Goal: Task Accomplishment & Management: Use online tool/utility

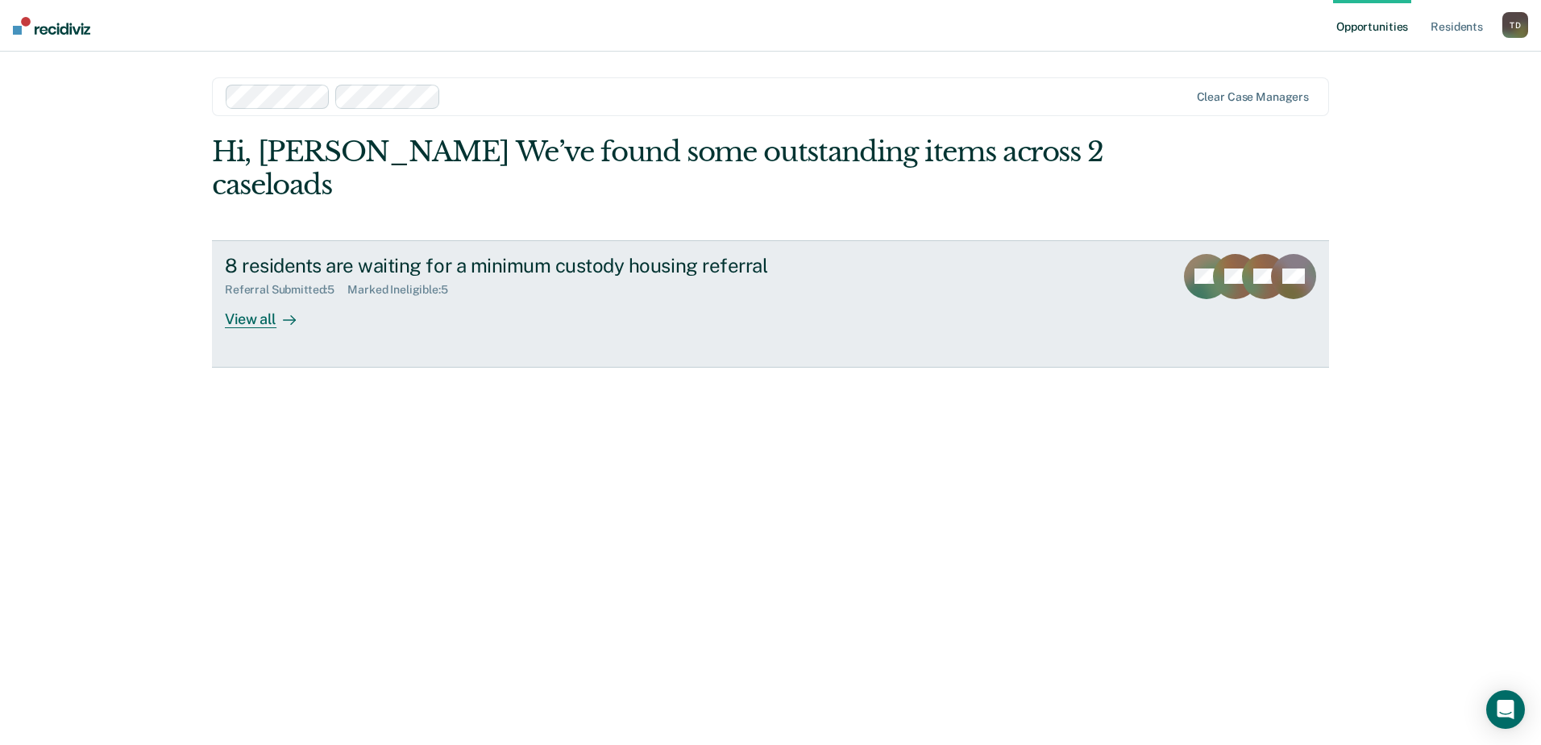
click at [254, 297] on div "View all" at bounding box center [270, 312] width 90 height 31
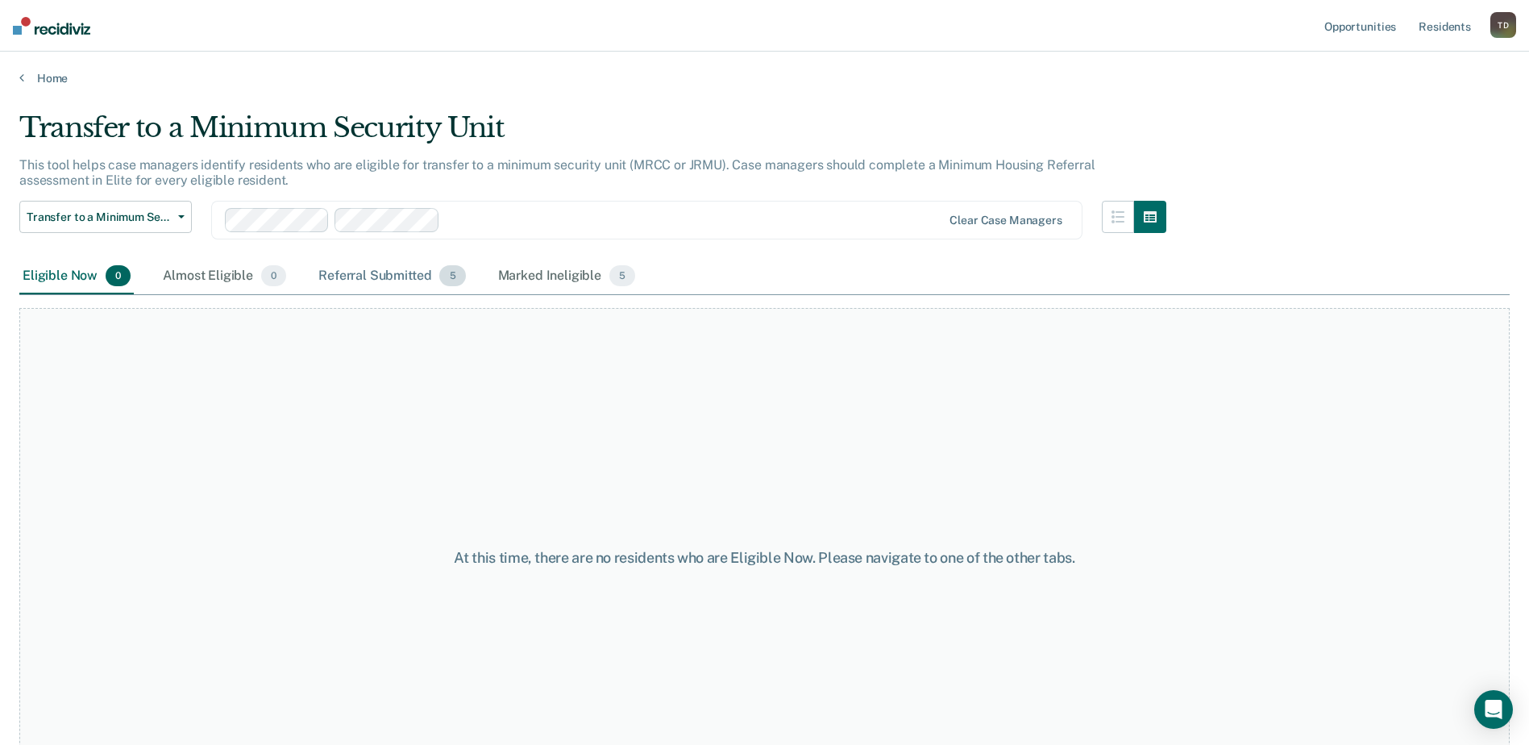
click at [352, 273] on div "Referral Submitted 5" at bounding box center [391, 276] width 153 height 35
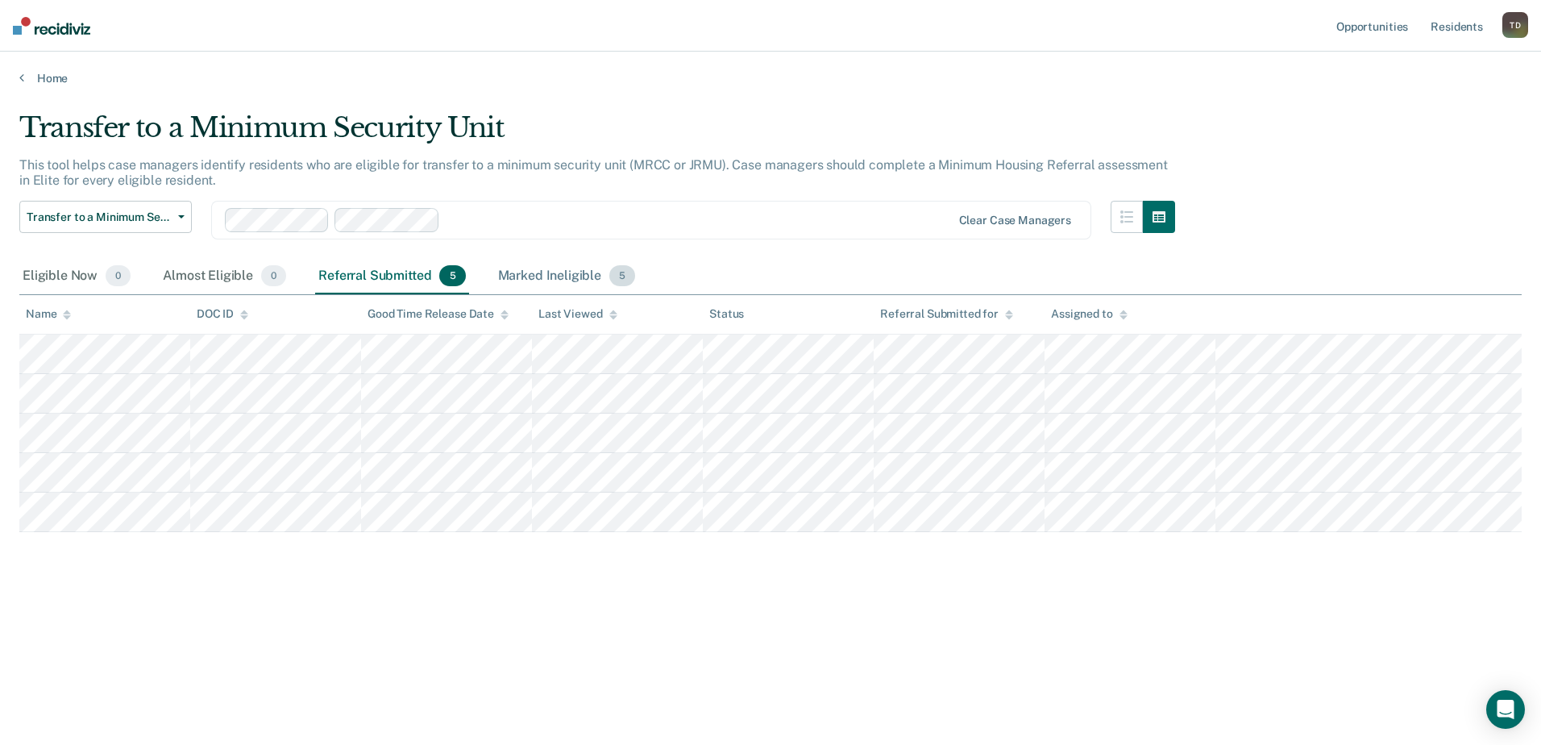
click at [536, 260] on div "Marked Ineligible 5" at bounding box center [567, 276] width 144 height 35
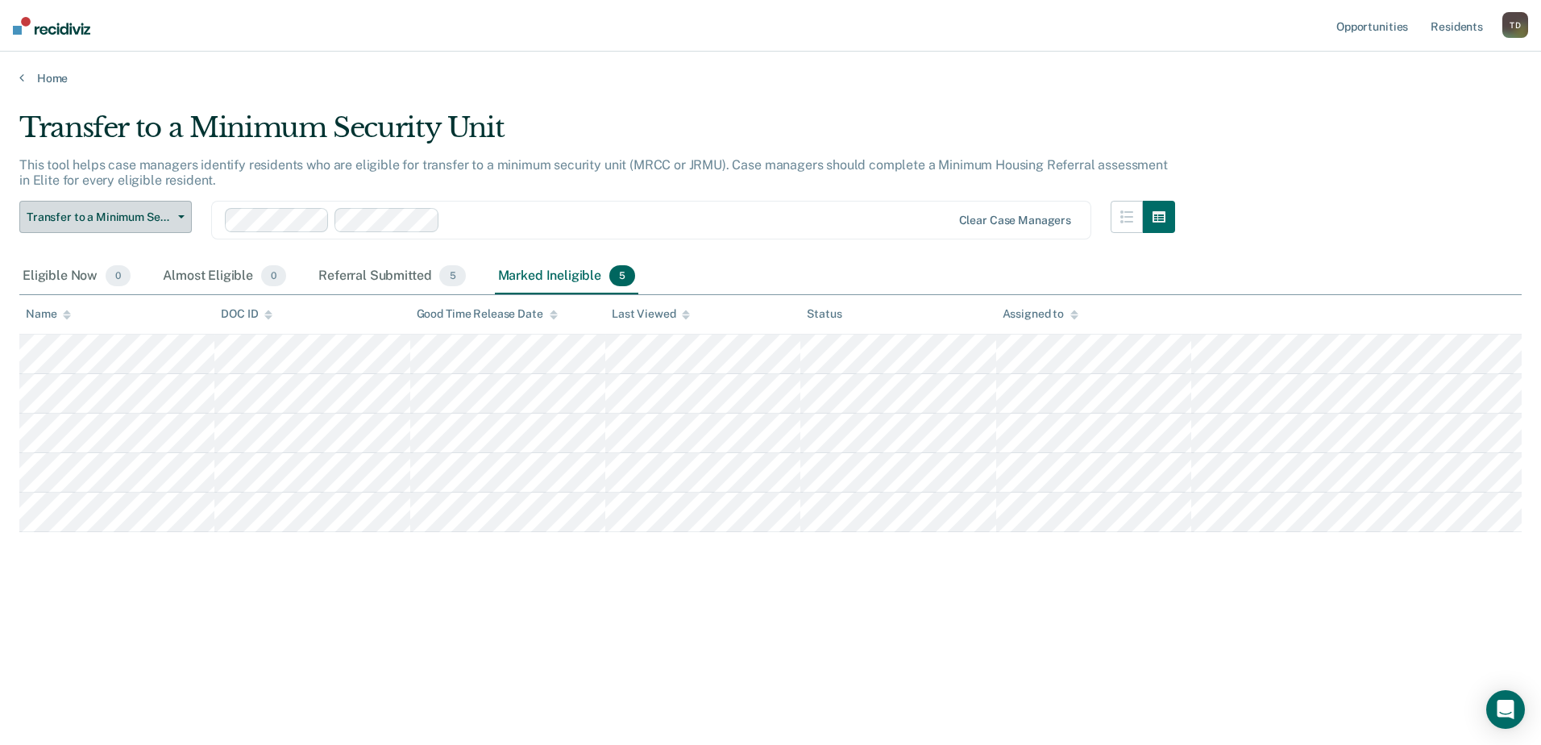
click at [182, 214] on button "Transfer to a Minimum Security Unit" at bounding box center [105, 217] width 172 height 32
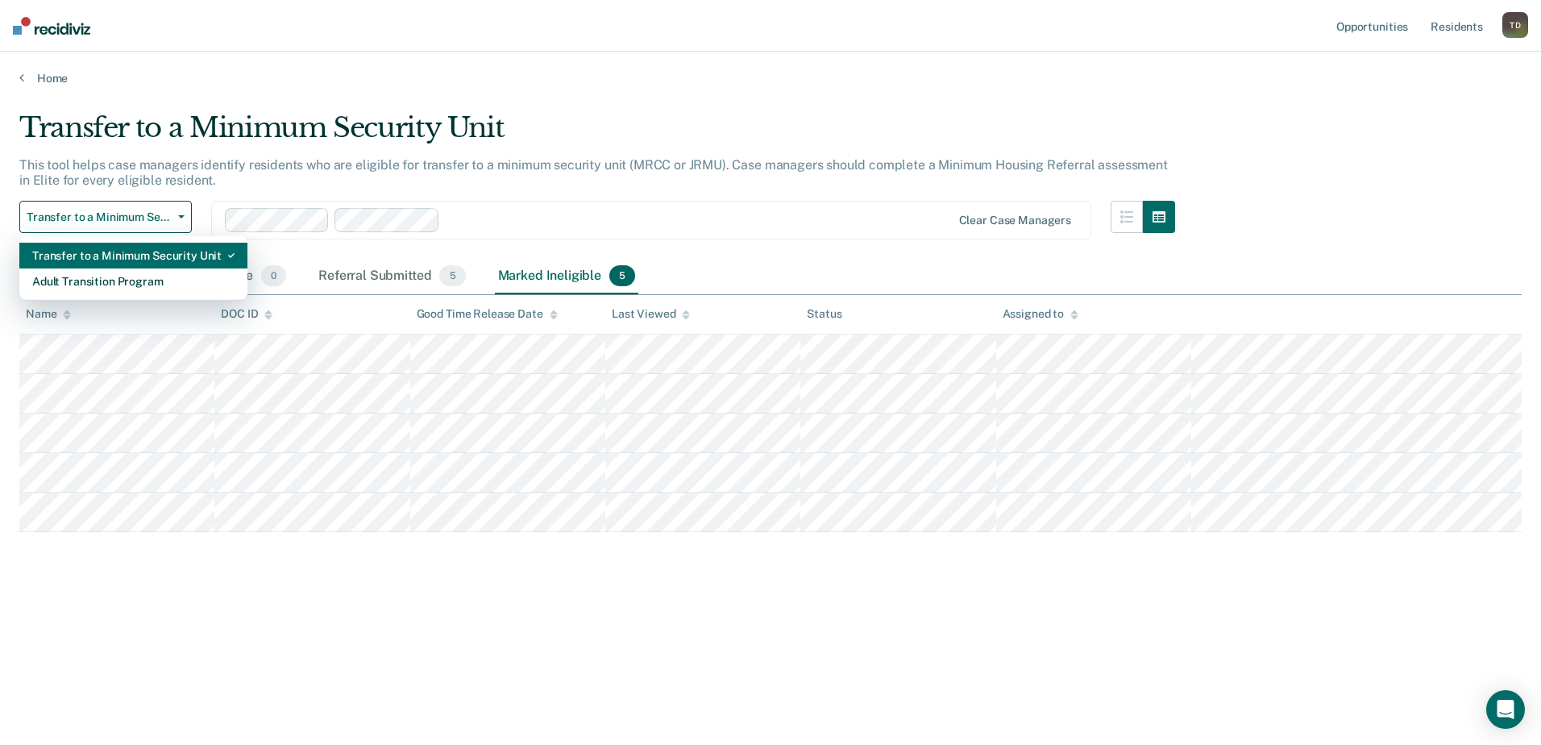
click at [155, 255] on div "Transfer to a Minimum Security Unit" at bounding box center [133, 256] width 202 height 26
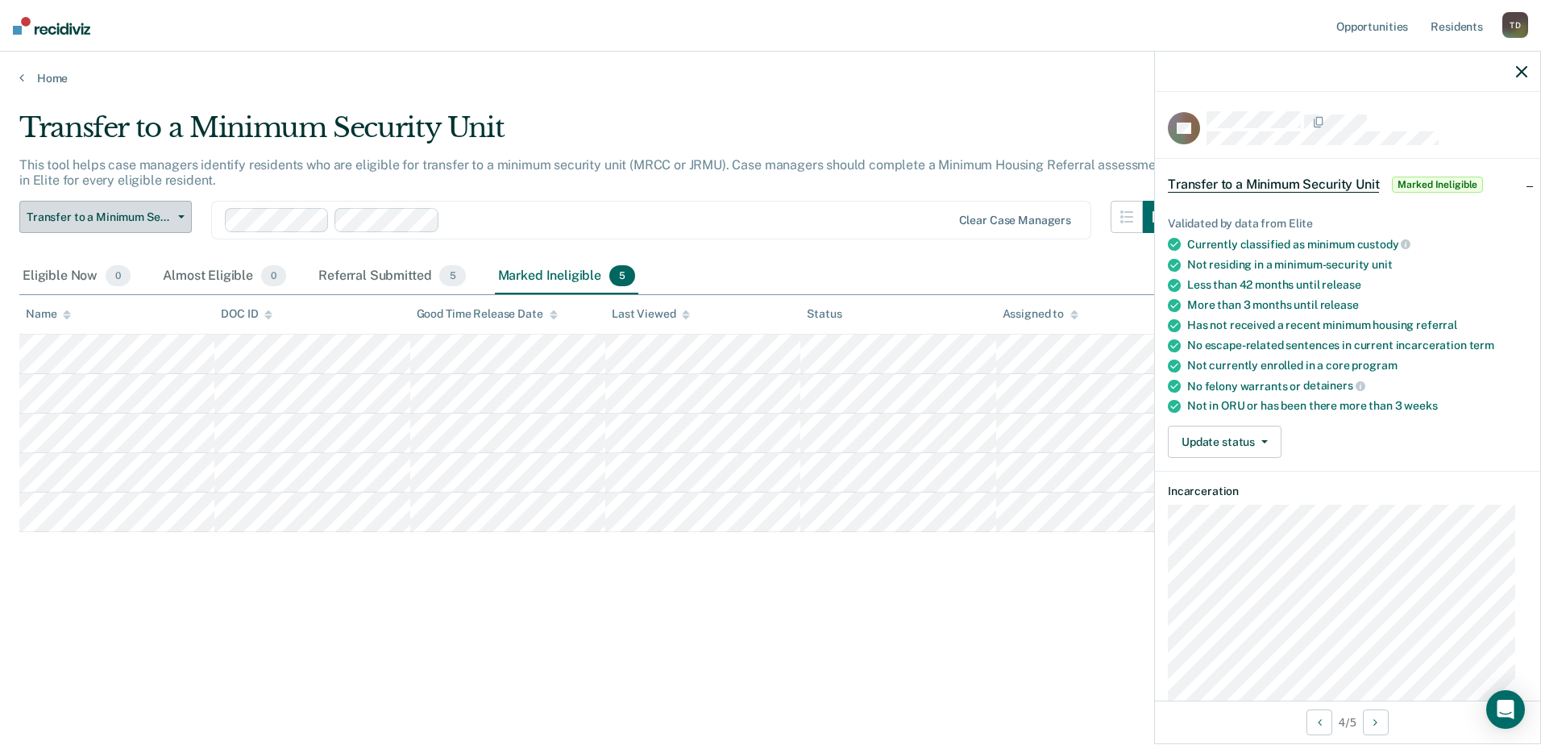
click at [170, 215] on span "Transfer to a Minimum Security Unit" at bounding box center [99, 217] width 145 height 14
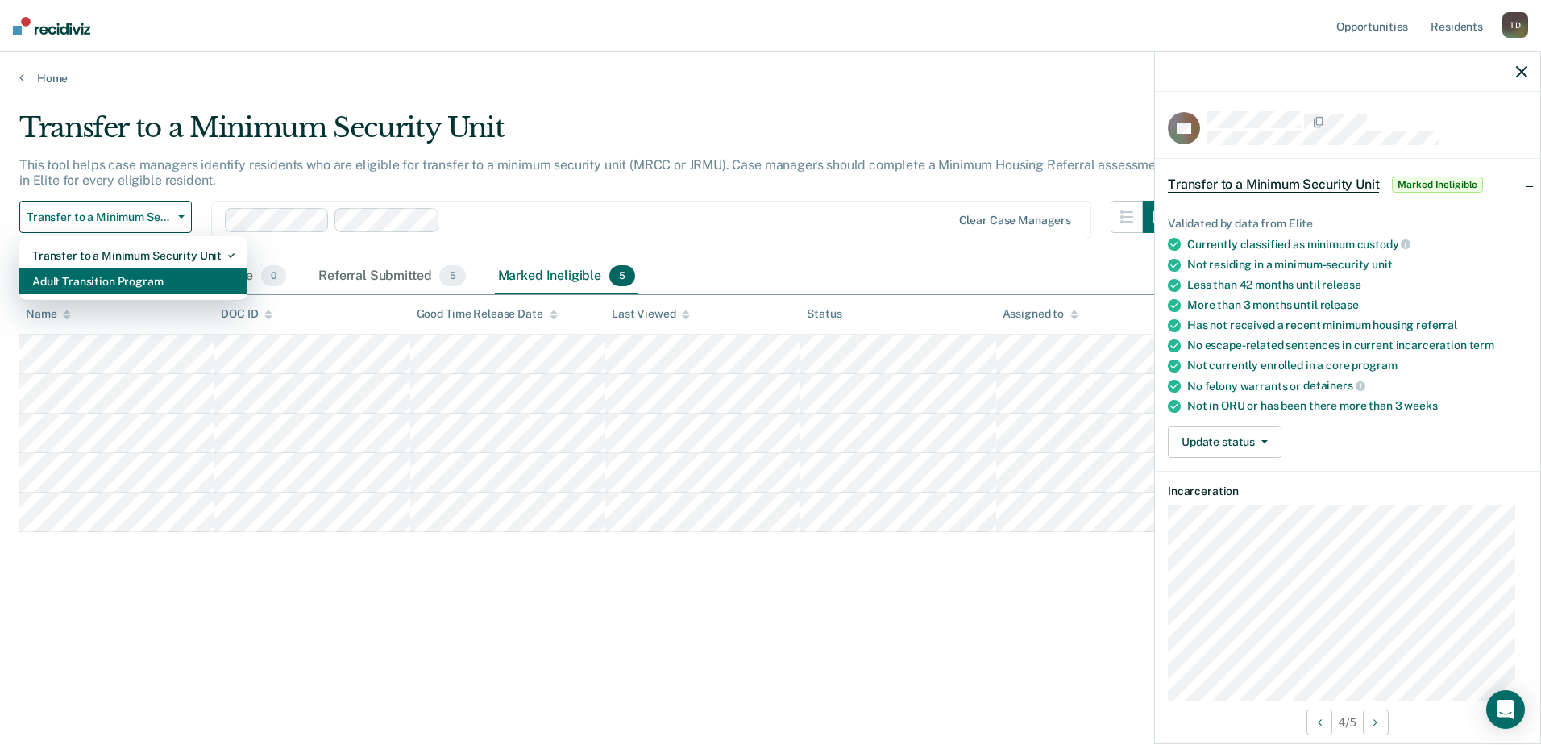
click at [69, 285] on div "Adult Transition Program" at bounding box center [133, 281] width 202 height 26
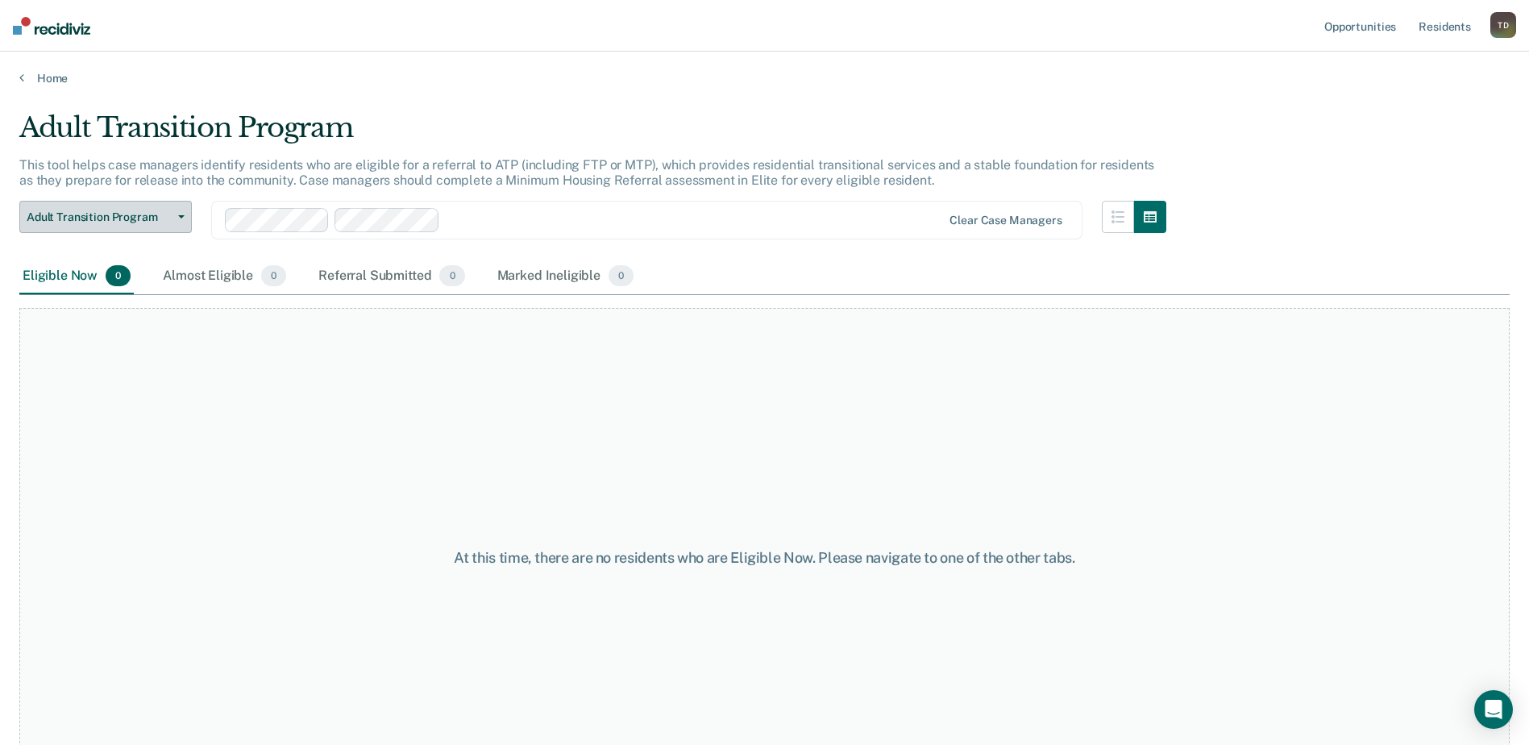
click at [181, 215] on icon "button" at bounding box center [181, 216] width 6 height 3
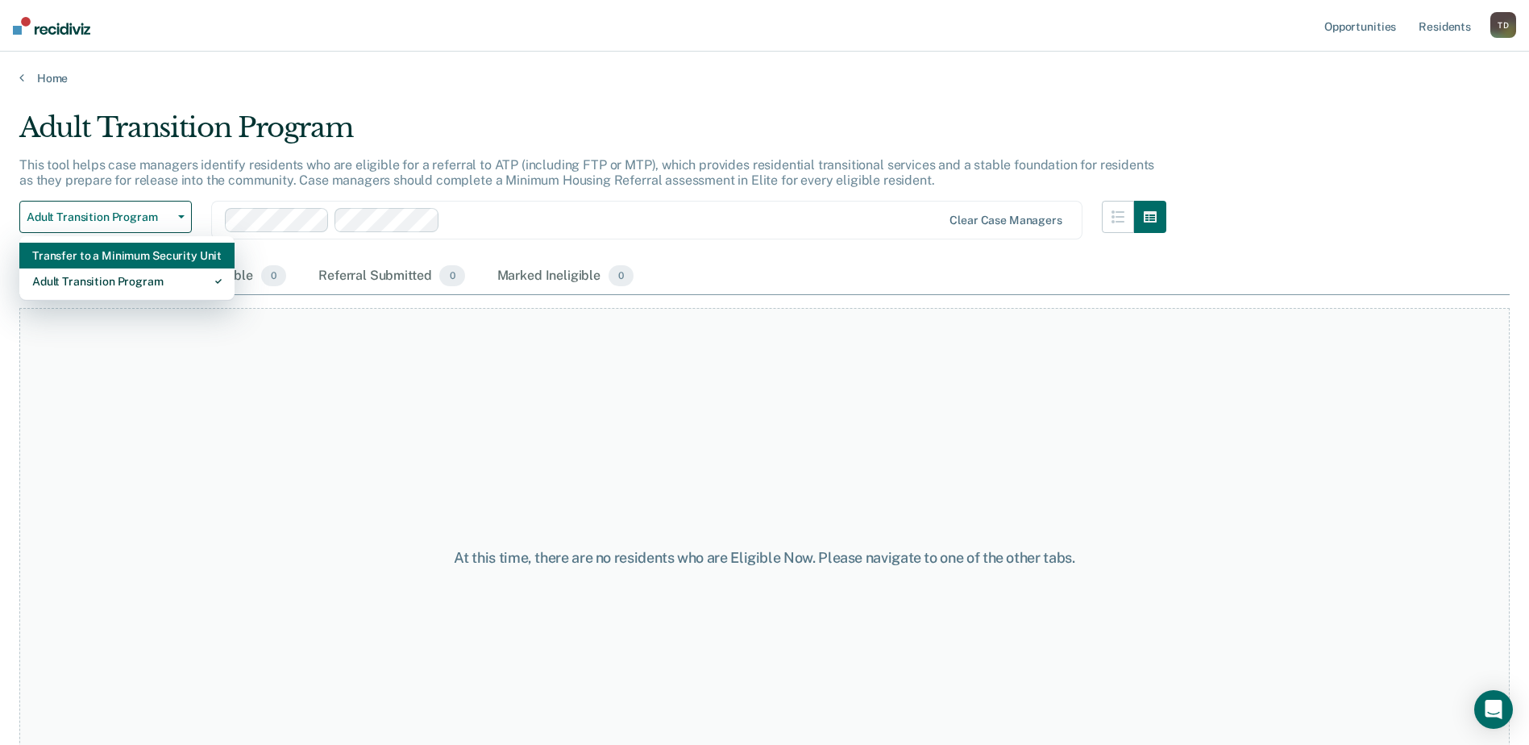
click at [117, 253] on div "Transfer to a Minimum Security Unit" at bounding box center [126, 256] width 189 height 26
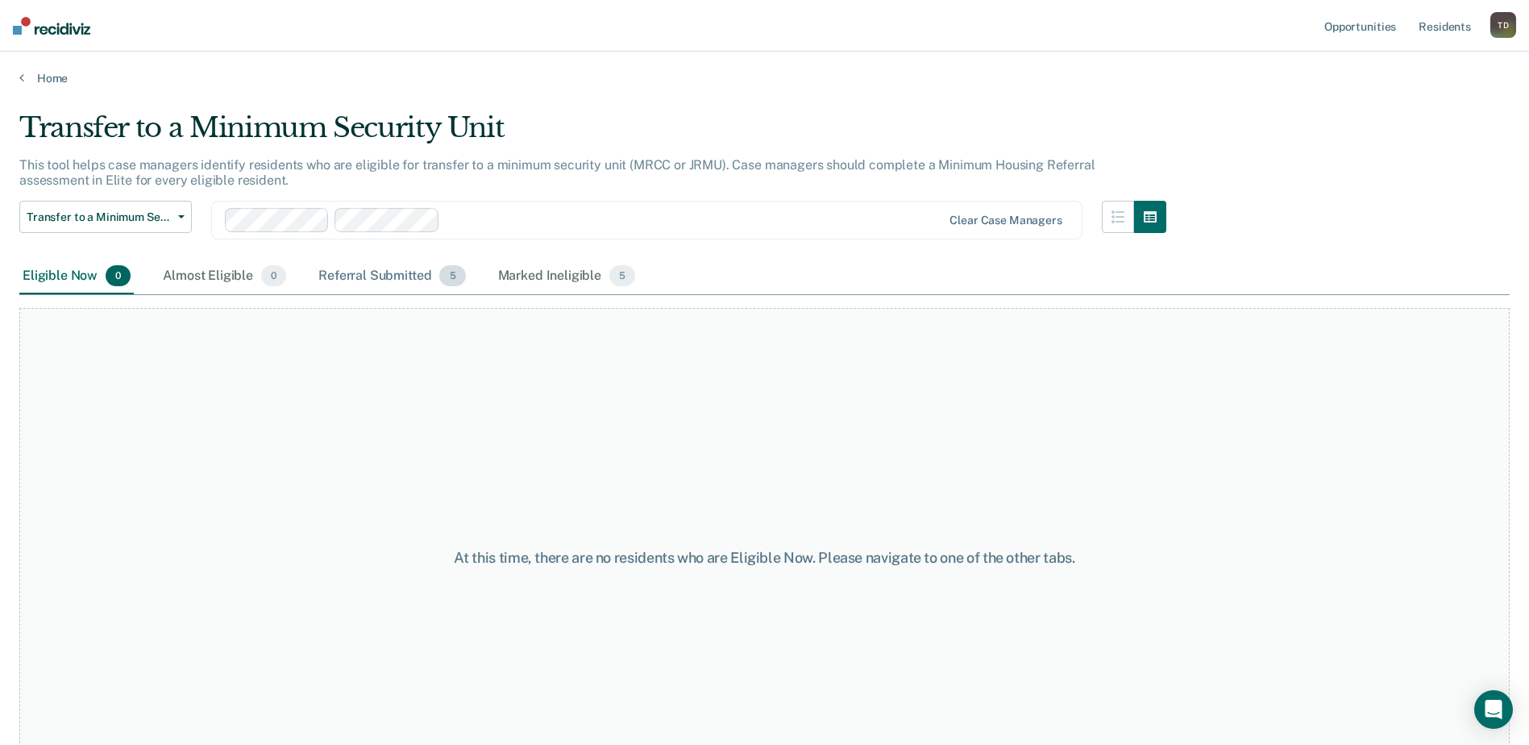
click at [339, 275] on div "Referral Submitted 5" at bounding box center [391, 276] width 153 height 35
